Goal: Transaction & Acquisition: Obtain resource

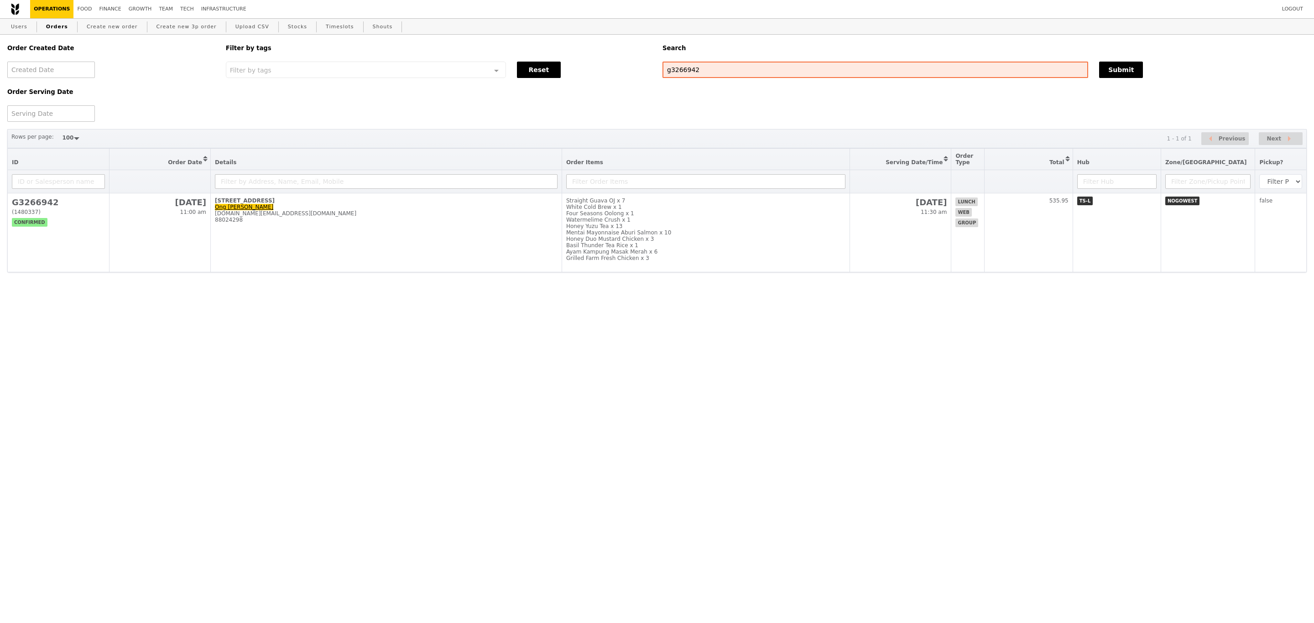
select select "100"
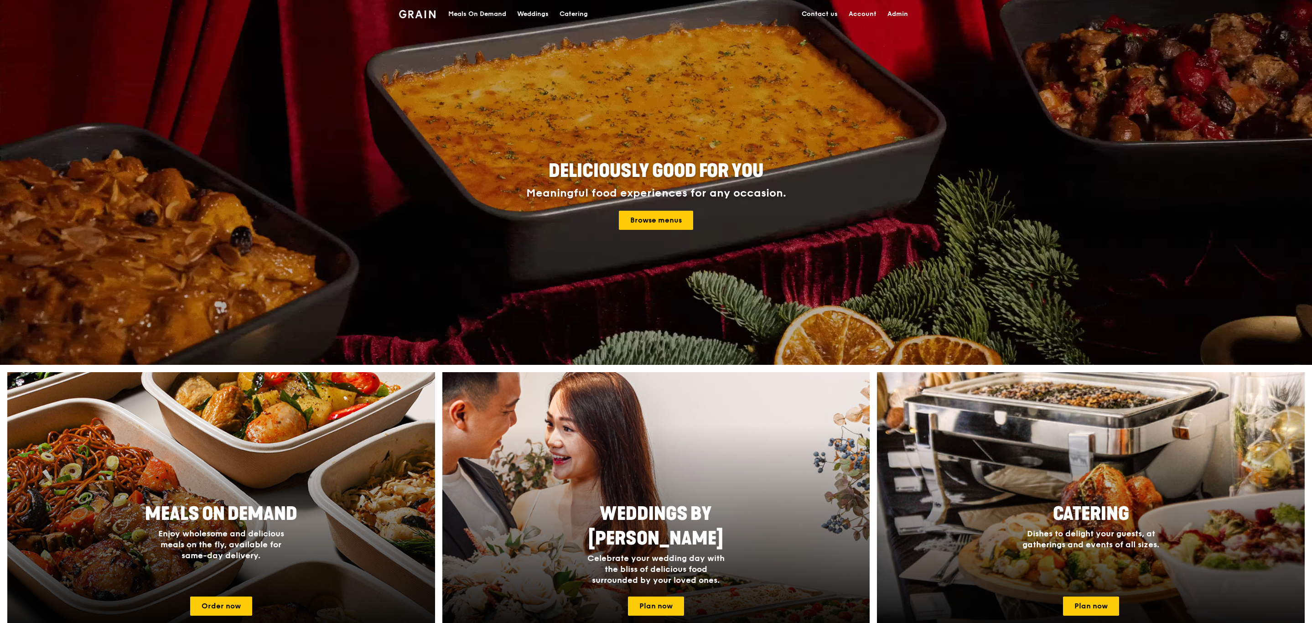
click at [569, 10] on div "Catering" at bounding box center [574, 13] width 28 height 27
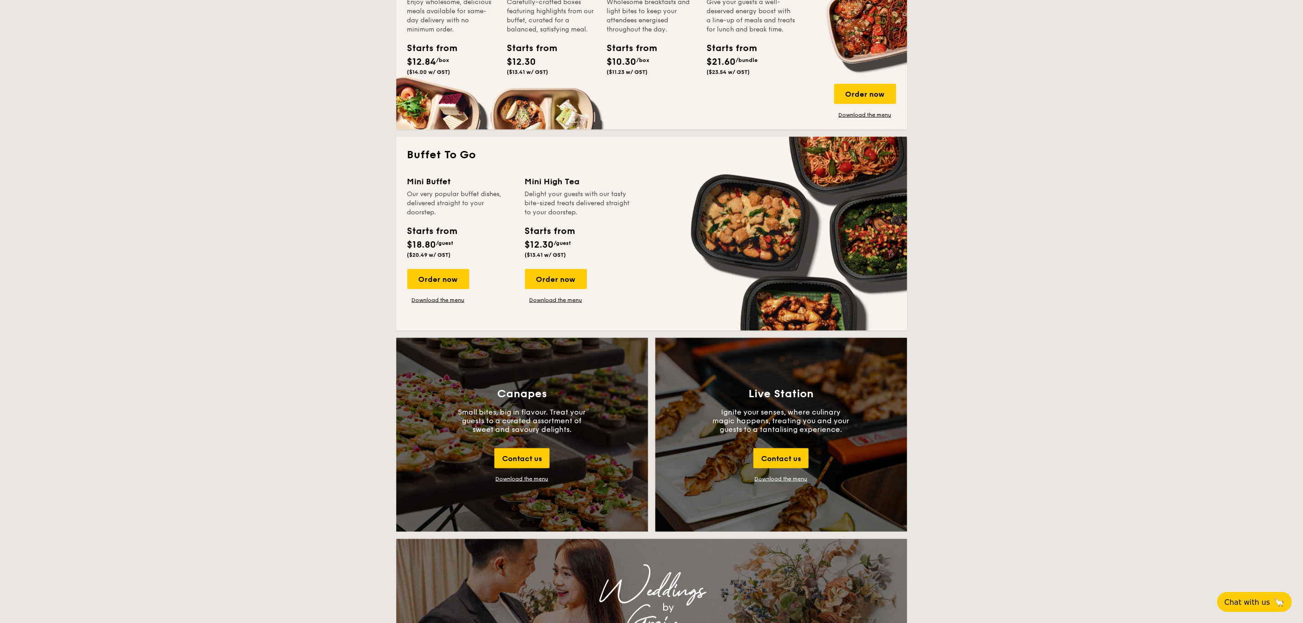
scroll to position [682, 0]
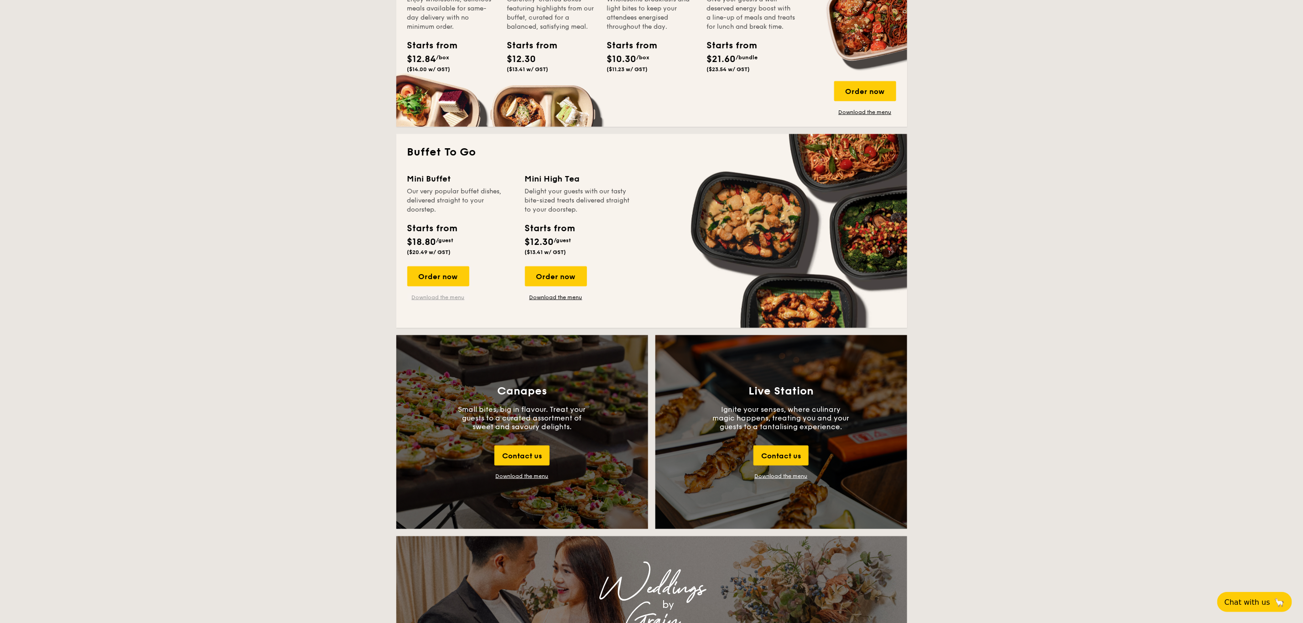
click at [439, 297] on link "Download the menu" at bounding box center [438, 297] width 62 height 7
